Goal: Information Seeking & Learning: Learn about a topic

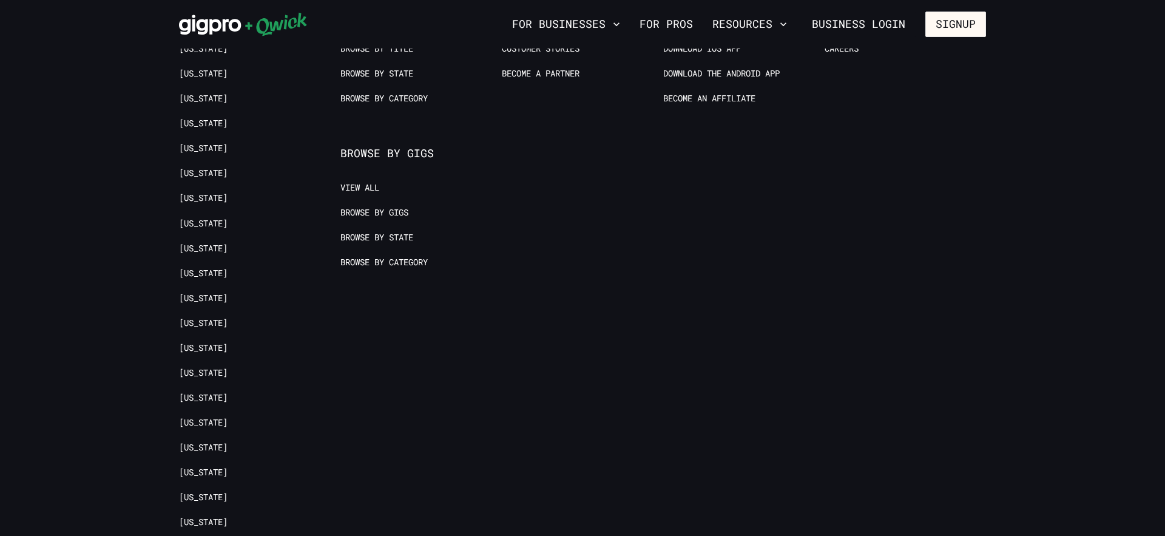
scroll to position [425, 0]
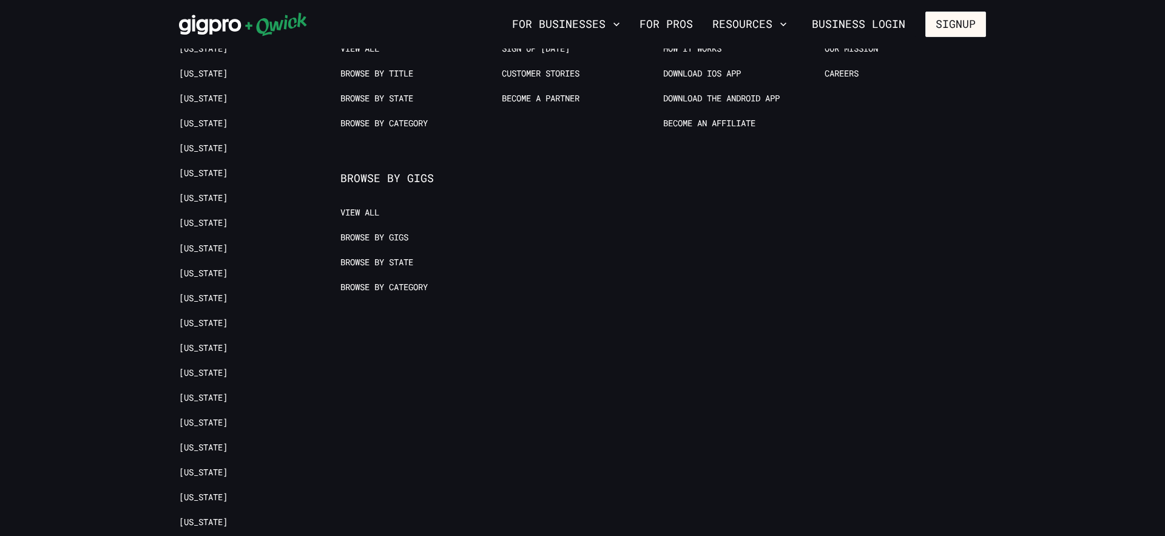
click at [351, 222] on ul "View All Browse by Gigs Browse by State Browse by Category" at bounding box center [414, 257] width 149 height 100
click at [387, 285] on link "Browse by Category" at bounding box center [383, 288] width 87 height 12
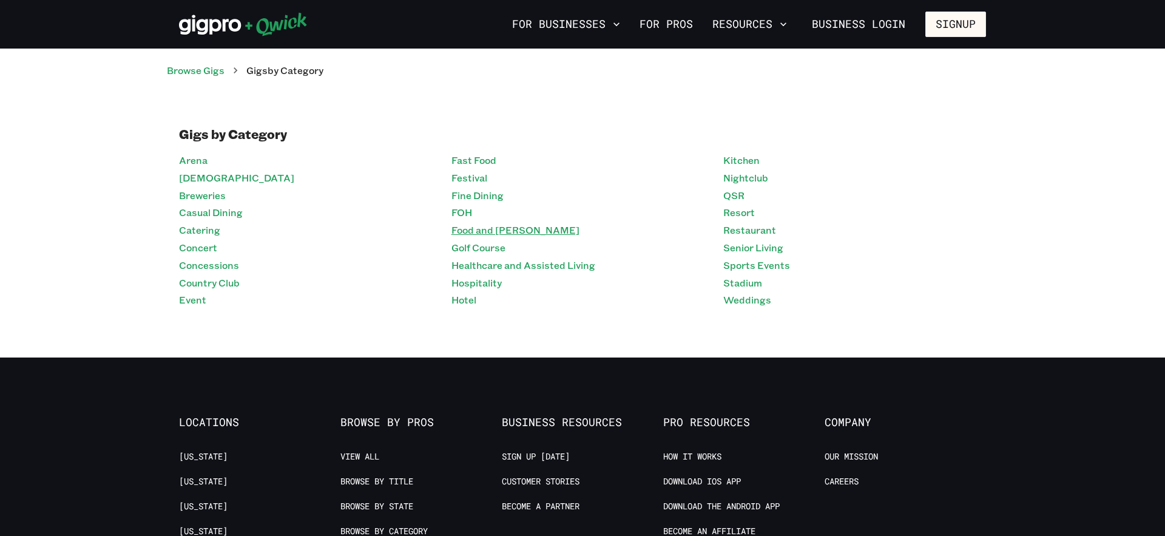
click at [477, 231] on link "Food and [PERSON_NAME]" at bounding box center [516, 231] width 128 height 18
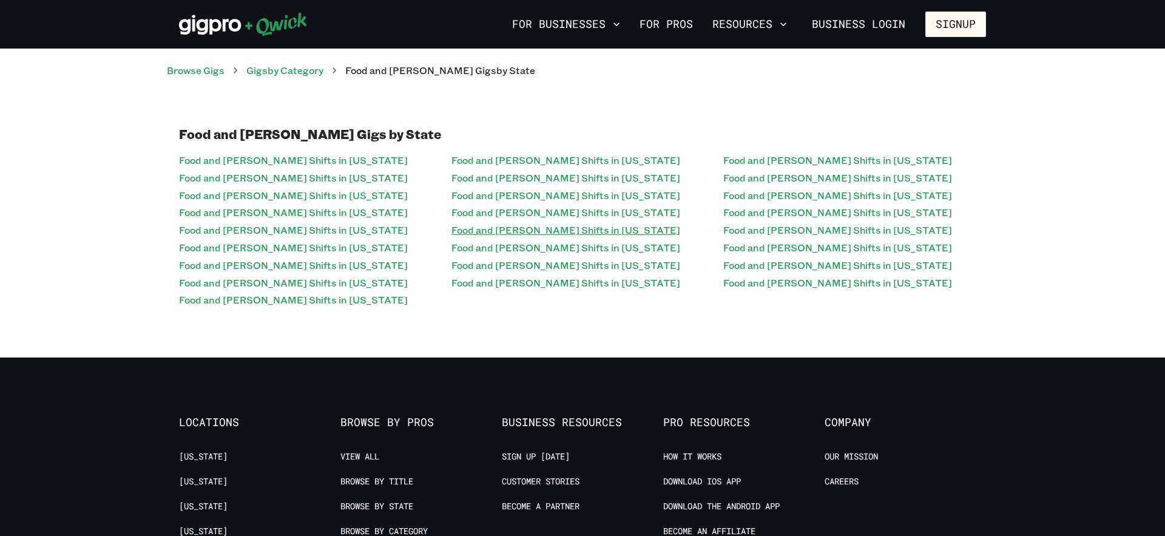
click at [513, 229] on link "Food and [PERSON_NAME] Shifts in [US_STATE]" at bounding box center [566, 231] width 229 height 18
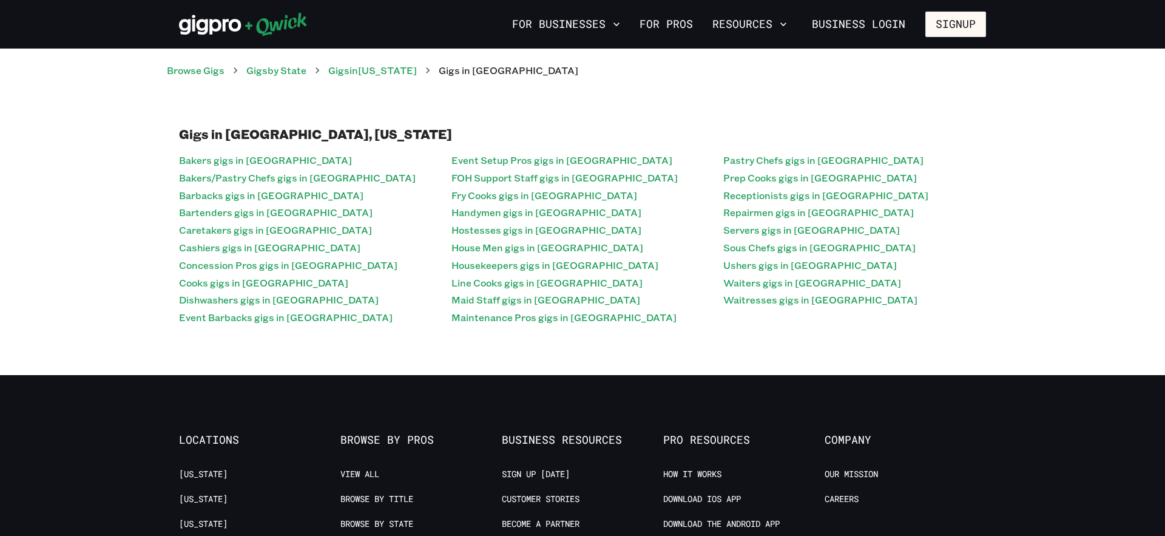
scroll to position [425, 0]
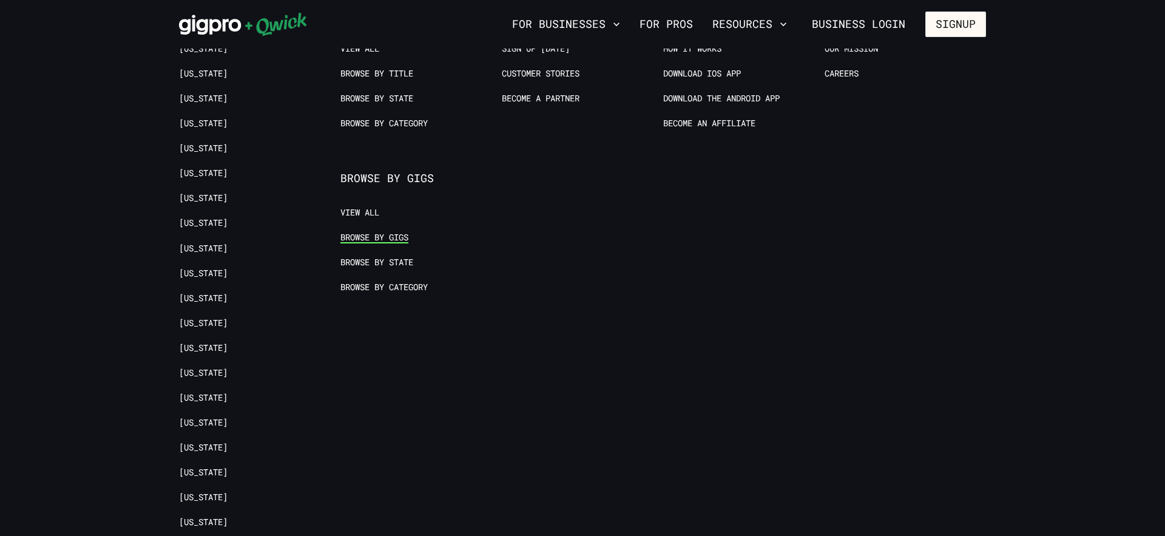
click at [374, 239] on link "Browse by Gigs" at bounding box center [374, 238] width 68 height 12
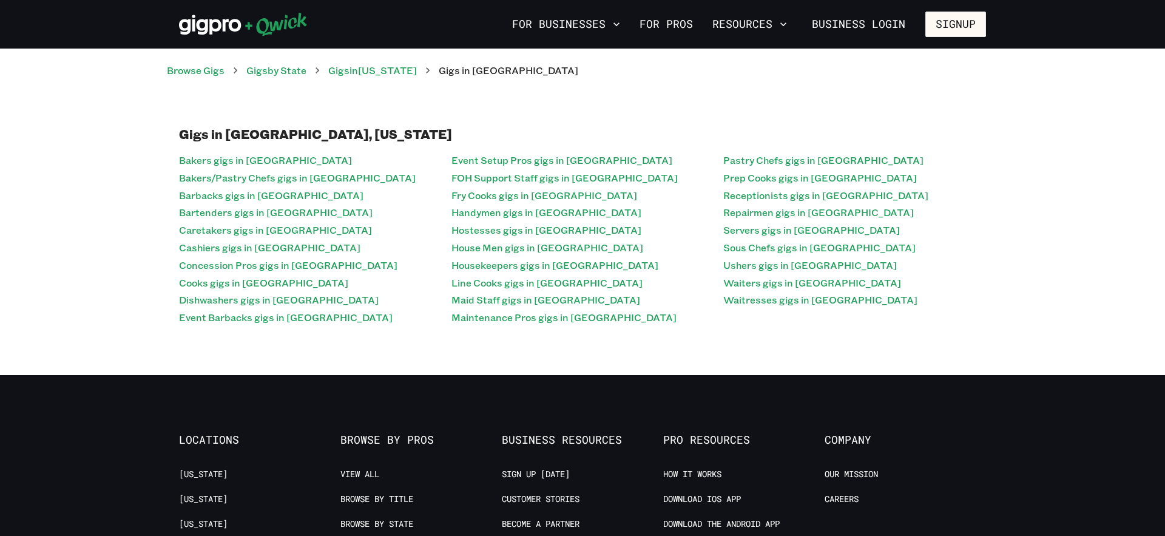
scroll to position [425, 0]
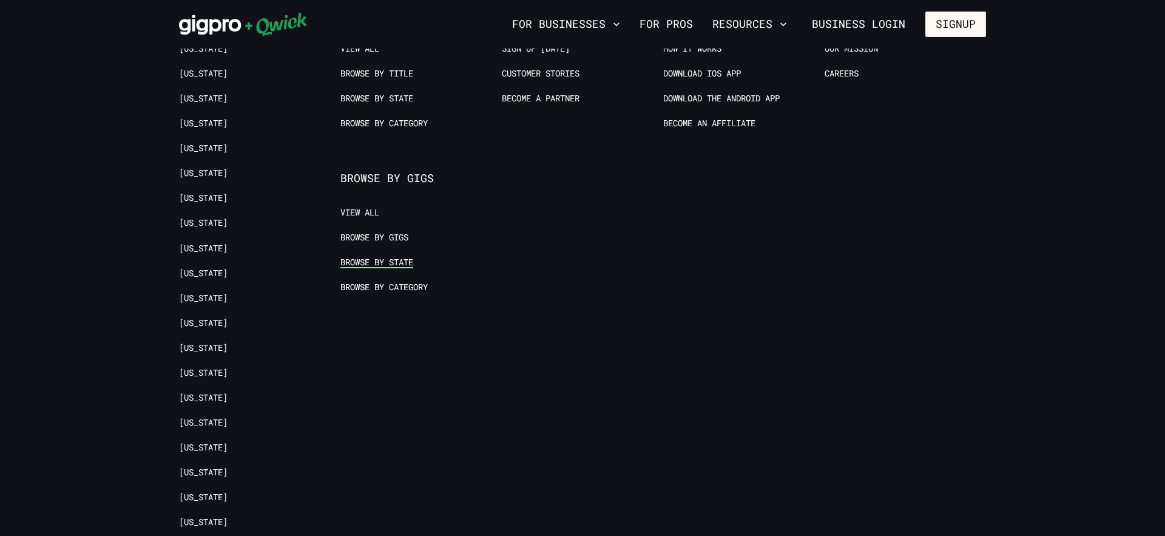
click at [395, 263] on link "Browse by State" at bounding box center [376, 263] width 73 height 12
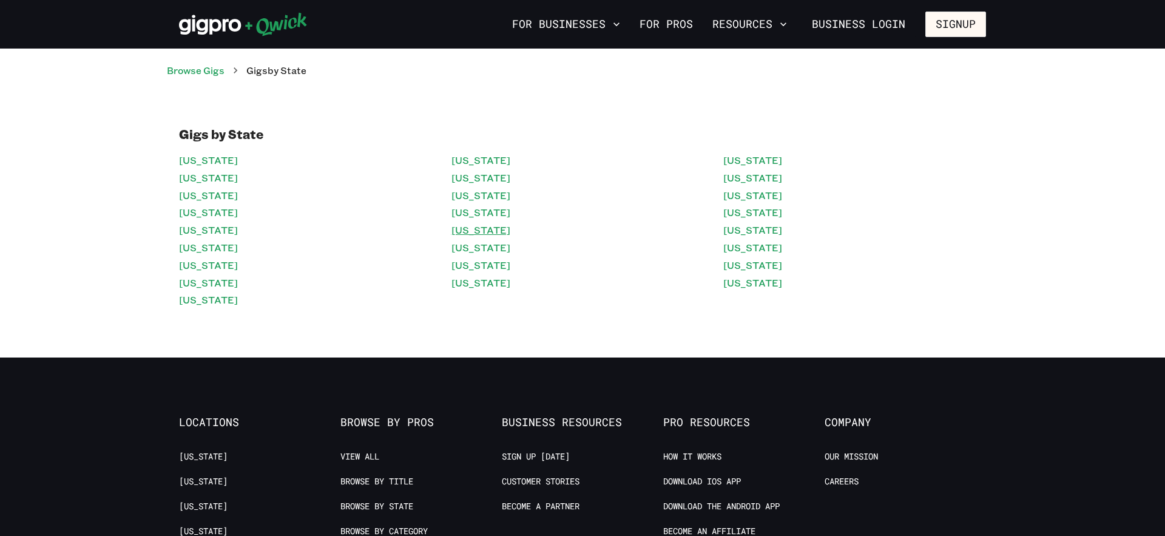
click at [473, 232] on link "[US_STATE]" at bounding box center [481, 231] width 59 height 18
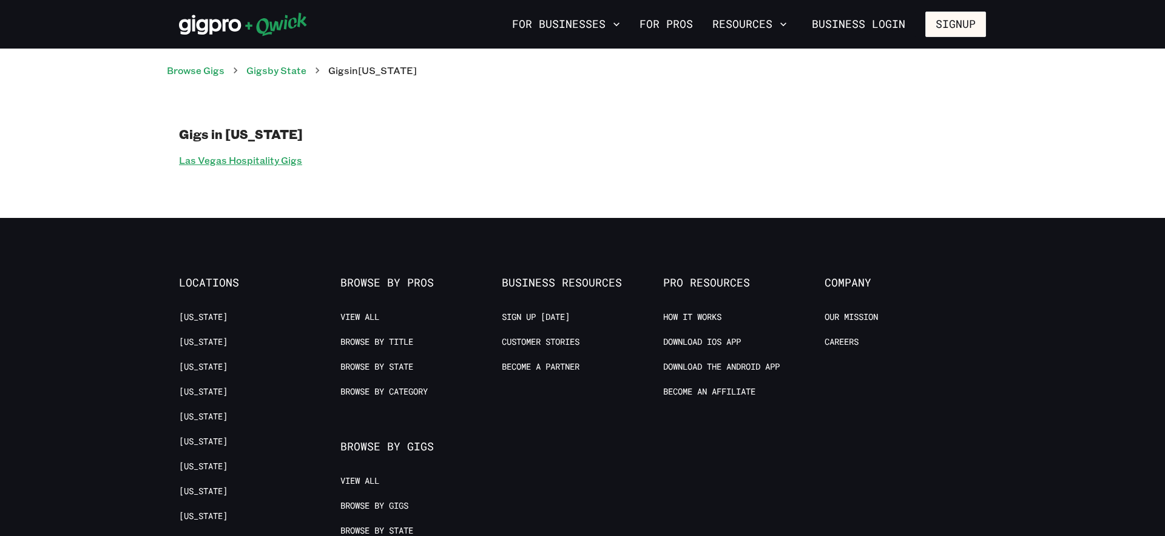
click at [251, 159] on link "Las Vegas Hospitality Gigs" at bounding box center [240, 161] width 123 height 18
